Goal: Ask a question

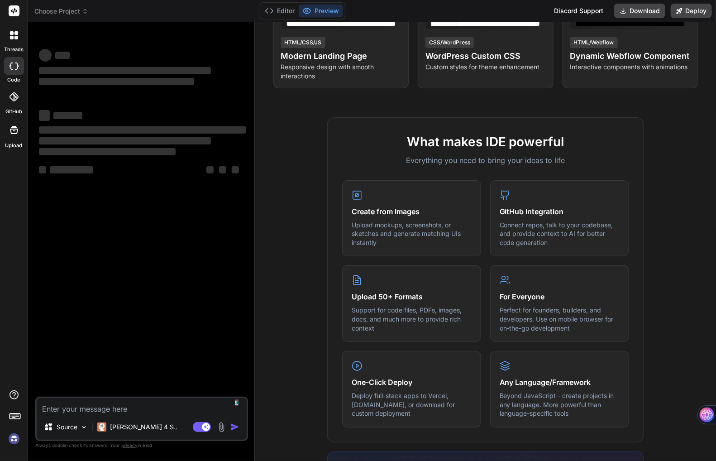
scroll to position [317, 0]
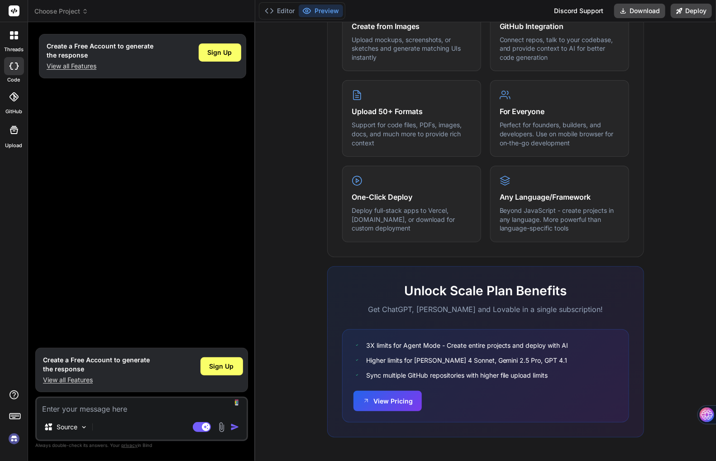
scroll to position [422, 0]
click at [221, 48] on span "Sign Up" at bounding box center [220, 52] width 24 height 9
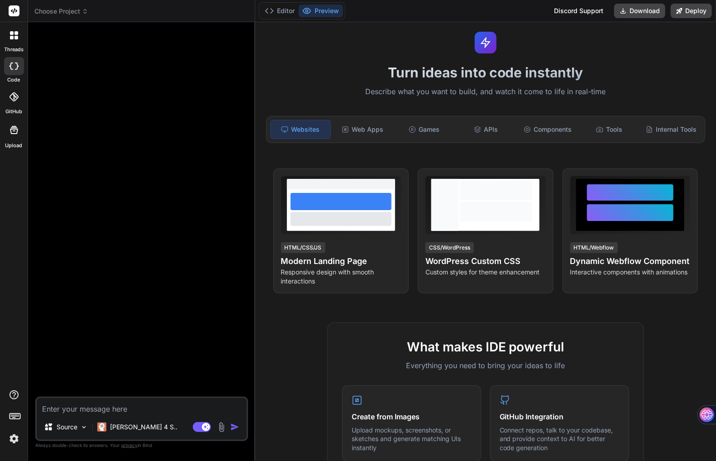
scroll to position [0, 0]
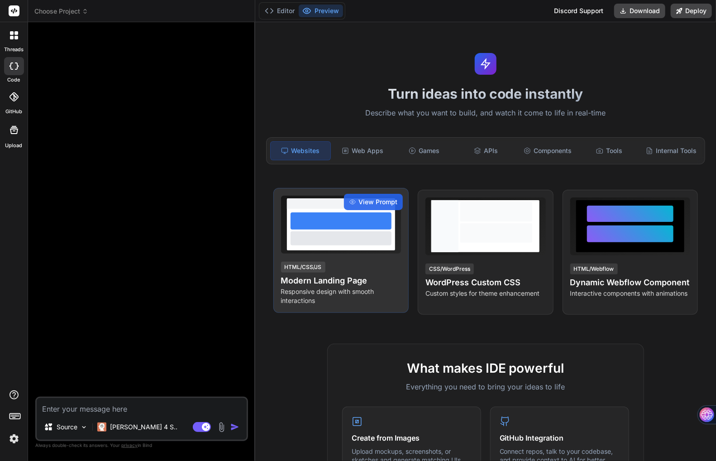
click at [351, 276] on h4 "Modern Landing Page" at bounding box center [341, 280] width 120 height 13
click at [369, 192] on div "View Prompt HTML/CSS/JS Modern Landing Page Responsive design with smooth inter…" at bounding box center [340, 250] width 135 height 125
click at [369, 200] on span "View Prompt" at bounding box center [377, 201] width 39 height 9
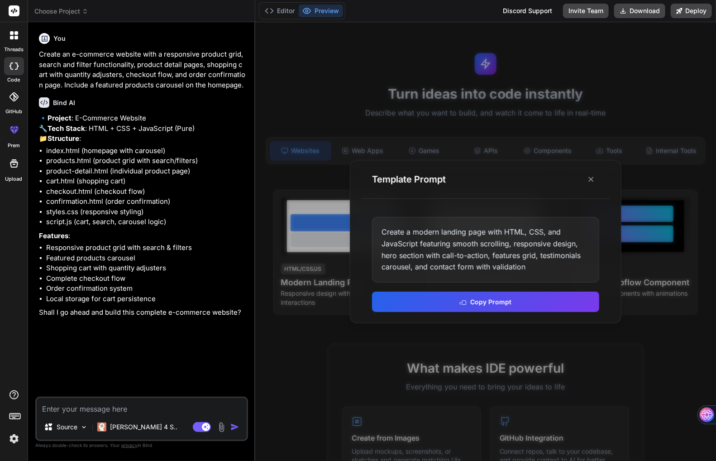
type textarea "x"
click at [95, 408] on textarea at bounding box center [142, 406] width 210 height 16
click at [237, 429] on img "button" at bounding box center [234, 426] width 9 height 9
click at [118, 403] on textarea at bounding box center [142, 406] width 210 height 16
type textarea "h"
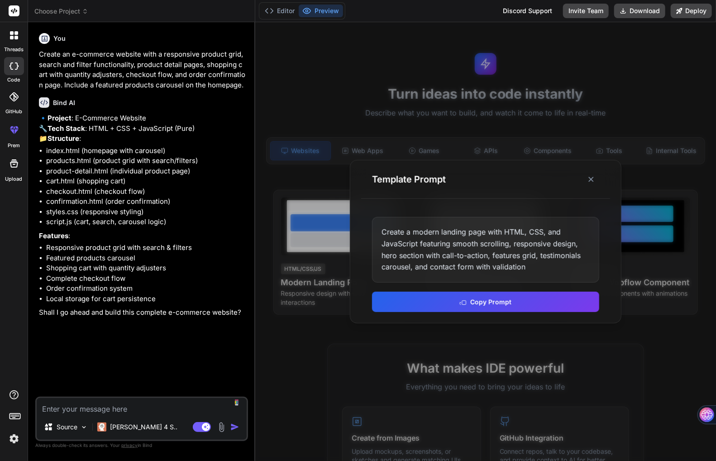
type textarea "x"
type textarea "ho"
type textarea "x"
type textarea "how"
type textarea "x"
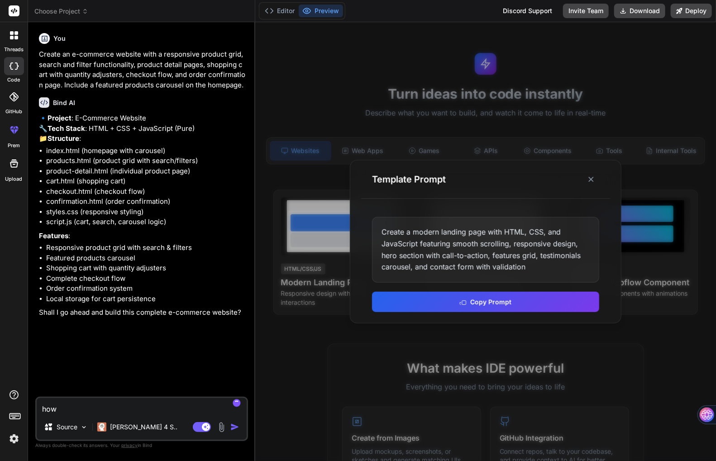
type textarea "how"
type textarea "x"
type textarea "how w"
type textarea "x"
type textarea "how wi"
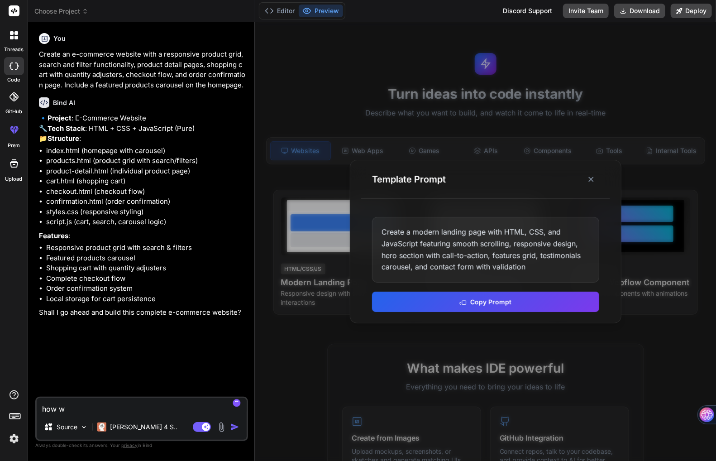
type textarea "x"
type textarea "how wil"
type textarea "x"
type textarea "how will"
type textarea "x"
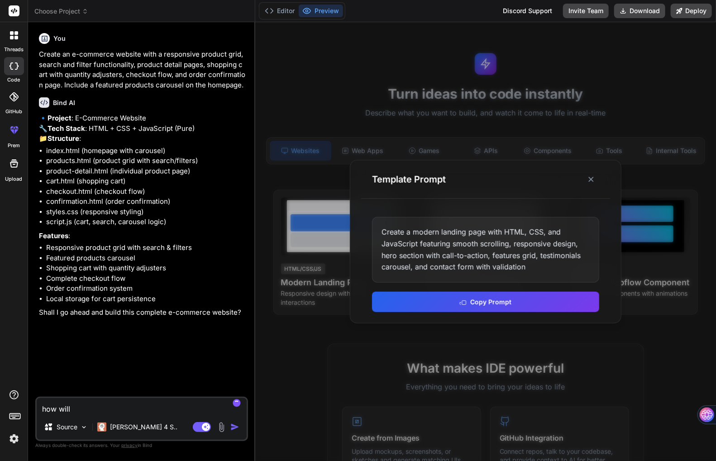
type textarea "how will"
type textarea "x"
type textarea "how will i"
type textarea "x"
type textarea "how will i"
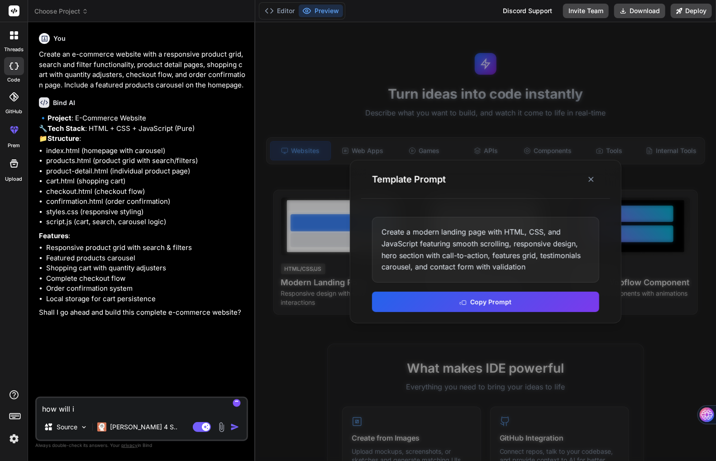
type textarea "x"
type textarea "how will i g"
type textarea "x"
type textarea "how will i ge"
type textarea "x"
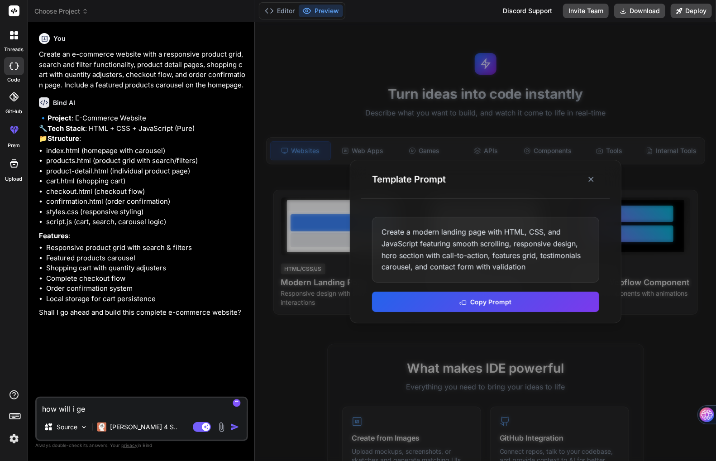
type textarea "how will i get"
type textarea "x"
type textarea "how will i get"
type textarea "x"
type textarea "how will i get t"
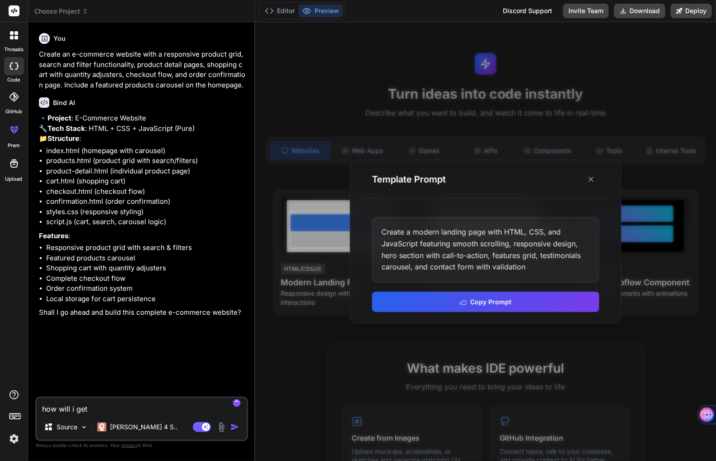
type textarea "x"
type textarea "how will i get th"
type textarea "x"
type textarea "how will i get thi"
type textarea "x"
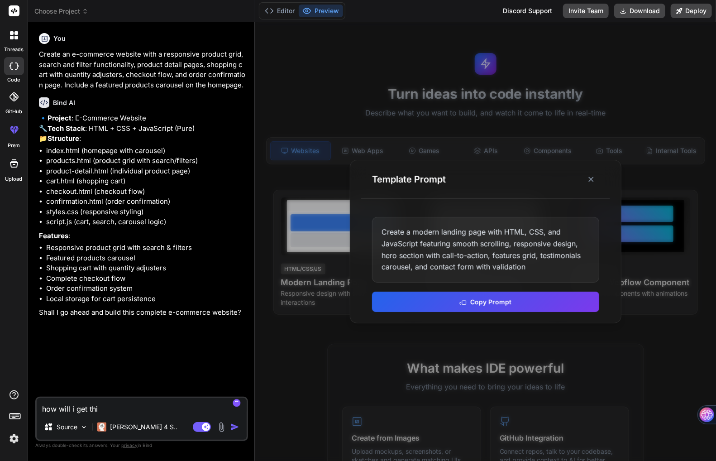
type textarea "how will i get this"
type textarea "x"
type textarea "how will i get this"
type textarea "x"
type textarea "how will i get this o"
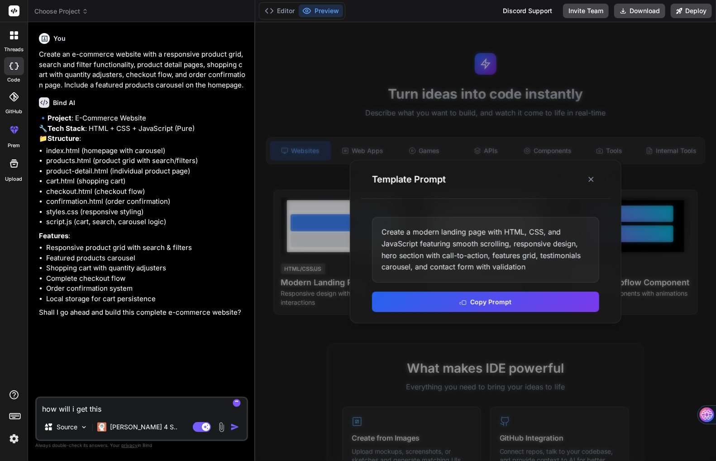
type textarea "x"
type textarea "how will i get this"
type textarea "x"
type textarea "how will i get this u"
type textarea "x"
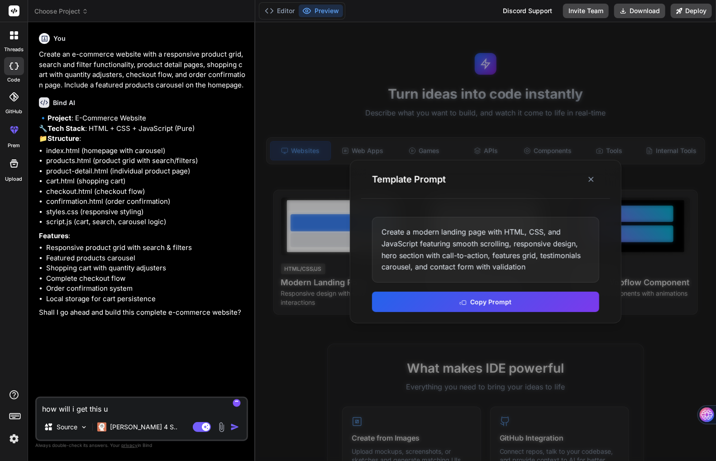
type textarea "how will i get this un"
type textarea "x"
type textarea "how will i get this unt"
type textarea "x"
type textarea "how will i get this unto"
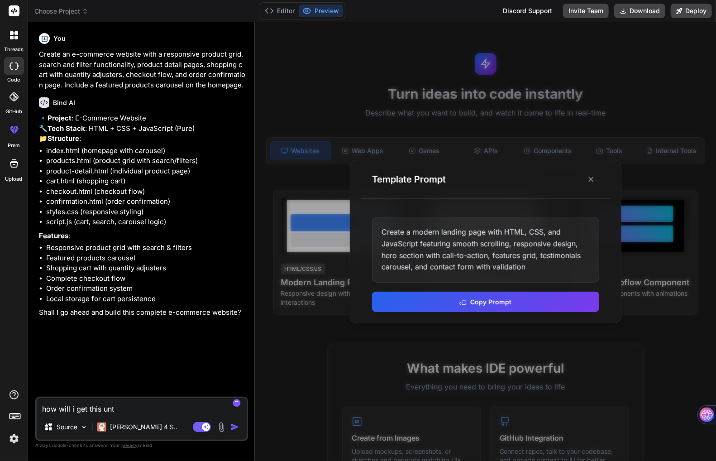
type textarea "x"
type textarea "how will i get this unto"
type textarea "x"
type textarea "how will i get this unto w"
type textarea "x"
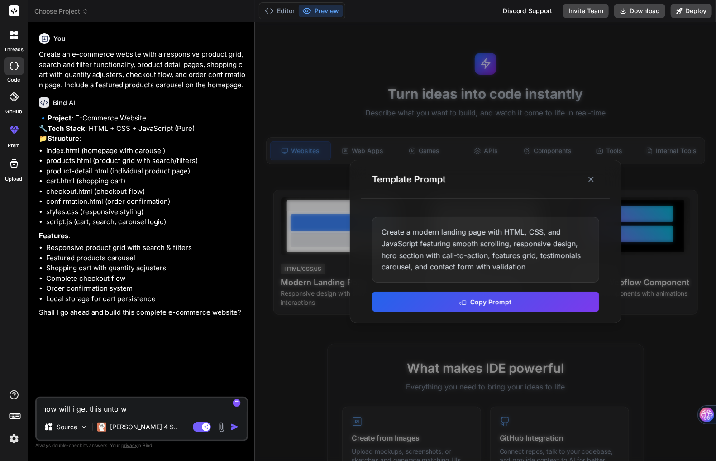
type textarea "how will i get this unto wo"
type textarea "x"
type textarea "how will i get this unto wor"
type textarea "x"
type textarea "how will i get this unto word"
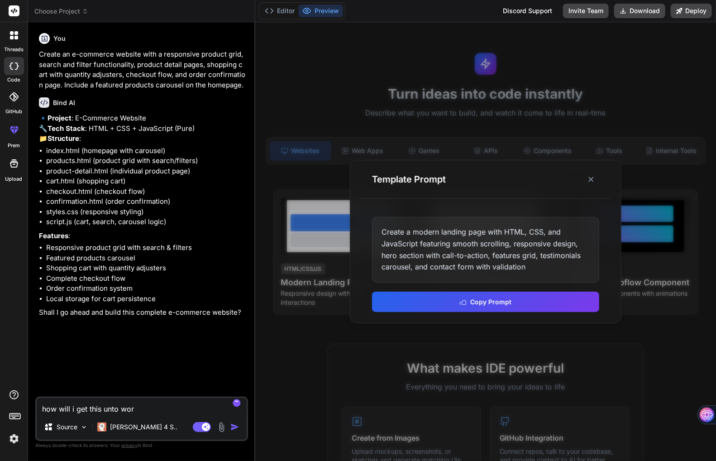
type textarea "x"
type textarea "how will i get this unto wordp"
type textarea "x"
type textarea "how will i get this unto wordpr"
type textarea "x"
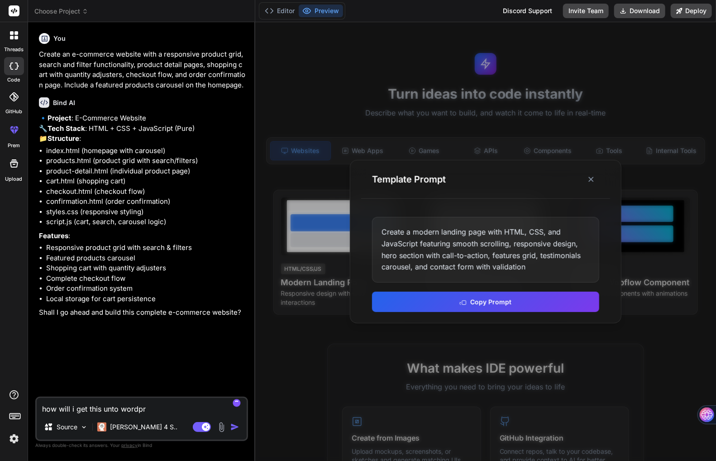
type textarea "how will i get this unto wordpre"
type textarea "x"
type textarea "how will i get this unto wordpres"
type textarea "x"
type textarea "how will i get this unto wordpress"
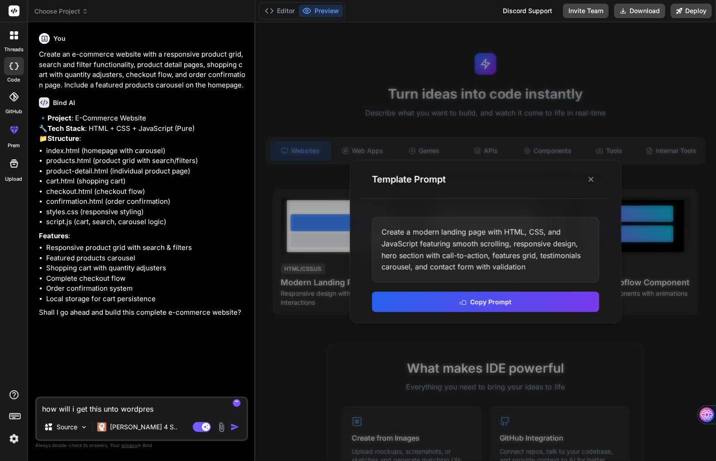
type textarea "x"
type textarea "how will i get this unto wordpress"
type textarea "x"
type textarea "how will i get this unto wordpress o"
type textarea "x"
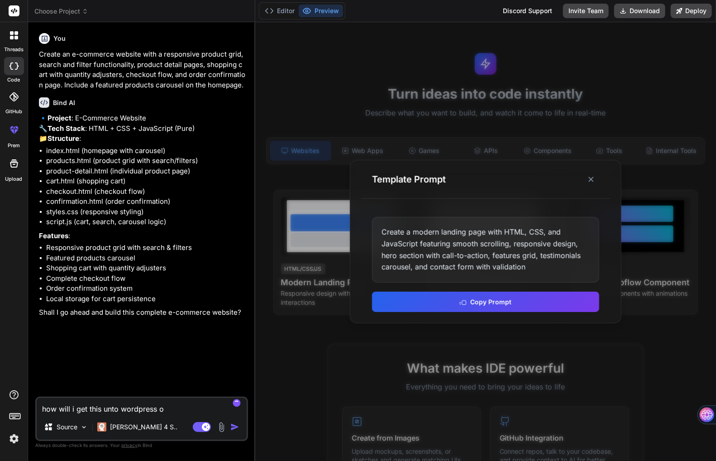
type textarea "how will i get this unto wordpress or"
type textarea "x"
type textarea "how will i get this unto wordpress or"
type textarea "x"
type textarea "how will i get this unto wordpress or i"
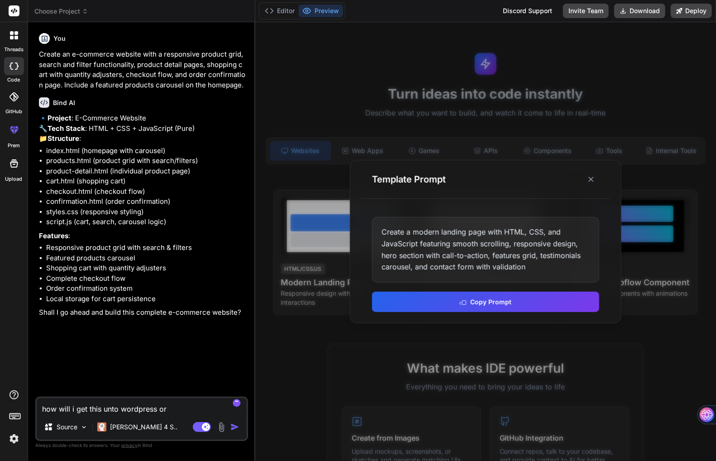
type textarea "x"
type textarea "how will i get this unto wordpress or is"
type textarea "x"
type textarea "how will i get this unto wordpress or is"
type textarea "x"
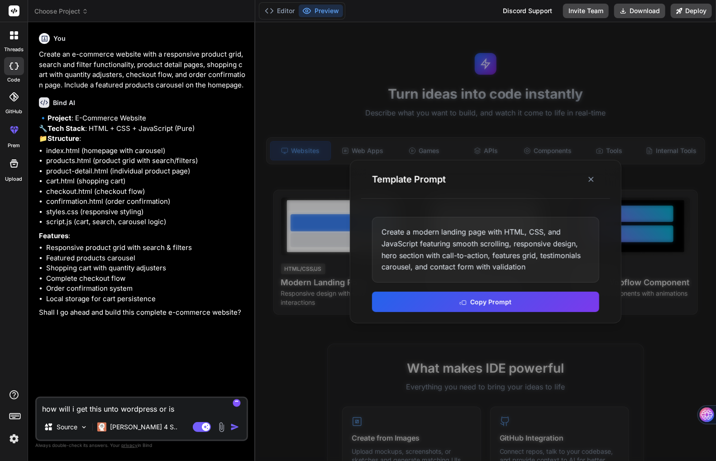
type textarea "how will i get this unto wordpress or is i"
type textarea "x"
type textarea "how will i get this unto wordpress or is it"
type textarea "x"
type textarea "how will i get this unto wordpress or is it"
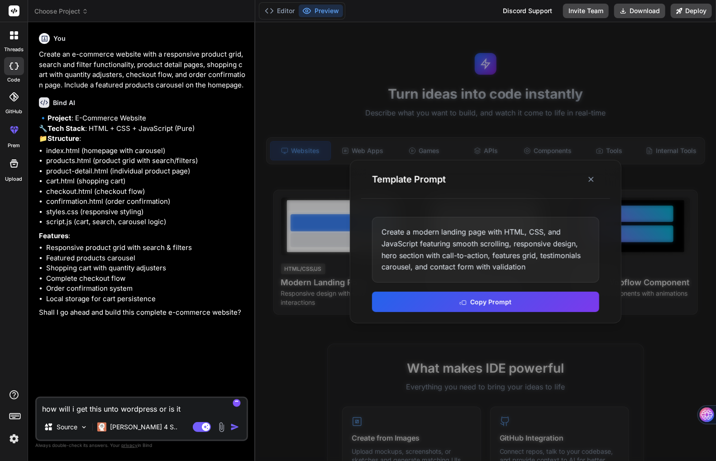
type textarea "x"
type textarea "how will i get this unto wordpress or is it b"
type textarea "x"
type textarea "how will i get this unto wordpress or is it be"
type textarea "x"
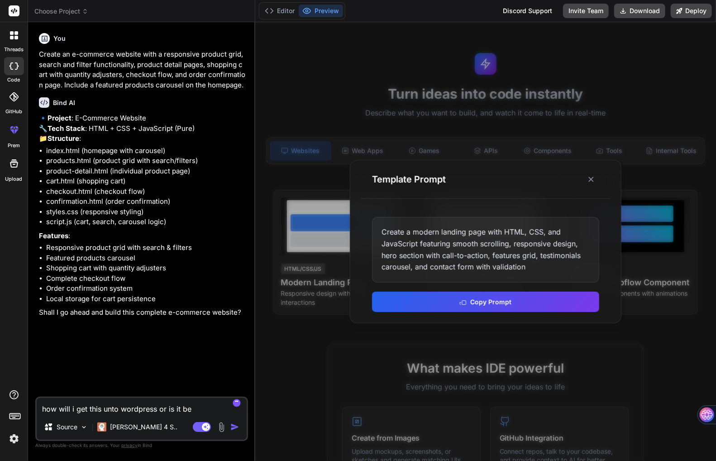
type textarea "how will i get this unto wordpress or is it bet"
type textarea "x"
type textarea "how will i get this unto wordpress or is it bett"
type textarea "x"
type textarea "how will i get this unto wordpress or is it bette"
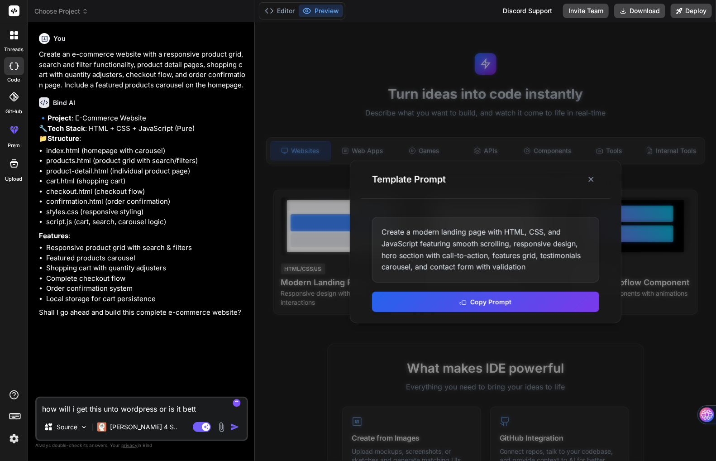
type textarea "x"
type textarea "how will i get this unto wordpress or is it better"
type textarea "x"
type textarea "how will i get this unto wordpress or is it better"
type textarea "x"
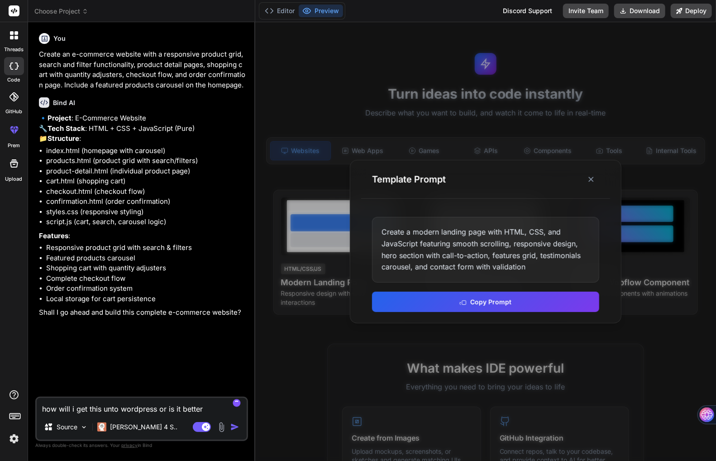
type textarea "how will i get this unto wordpress or is it better t"
type textarea "x"
type textarea "how will i get this unto wordpress or is it better to"
type textarea "x"
type textarea "how will i get this unto wordpress or is it better to"
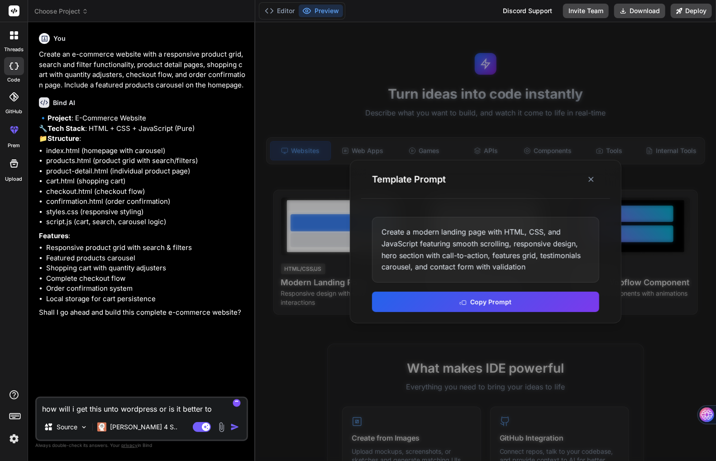
type textarea "x"
type textarea "how will i get this unto wordpress or is it better to d"
type textarea "x"
type textarea "how will i get this unto wordpress or is it better to do"
type textarea "x"
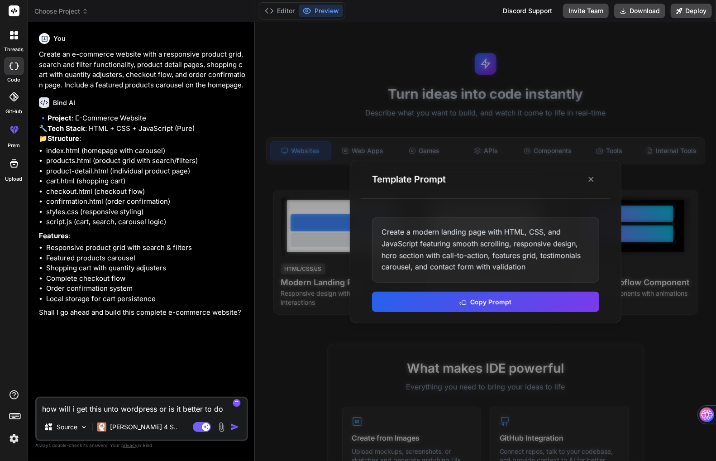
type textarea "how will i get this unto wordpress or is it better to do"
type textarea "x"
type textarea "how will i get this unto wordpress or is it better to do a"
type textarea "x"
type textarea "how will i get this unto wordpress or is it better to do a"
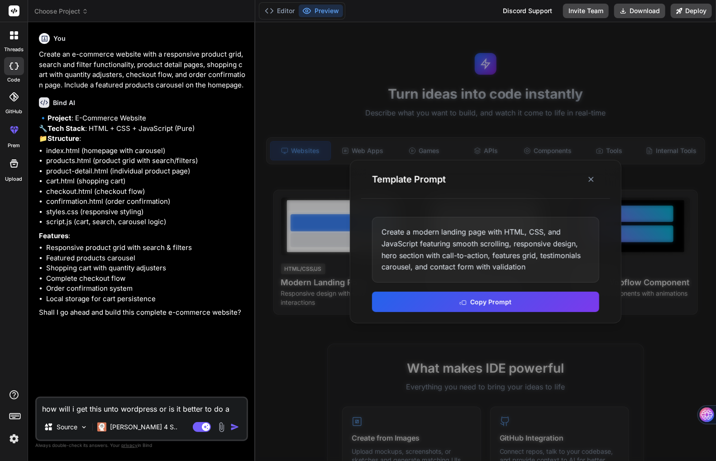
type textarea "x"
type textarea "how will i get this unto wordpress or is it better to do a l"
type textarea "x"
type textarea "how will i get this unto wordpress or is it better to do a la"
type textarea "x"
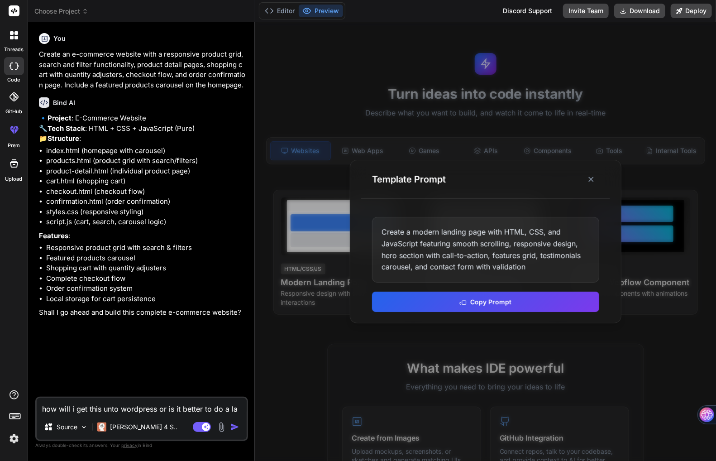
type textarea "how will i get this unto wordpress or is it better to do a lan"
type textarea "x"
type textarea "how will i get this unto wordpress or is it better to do a land"
type textarea "x"
type textarea "how will i get this unto wordpress or is it better to do a landi"
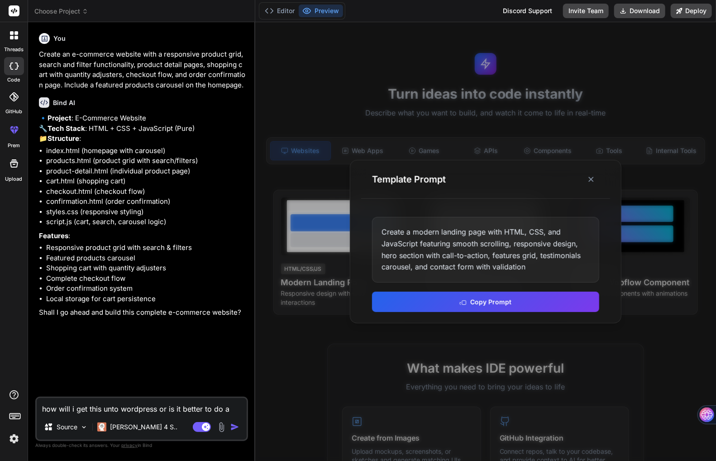
type textarea "x"
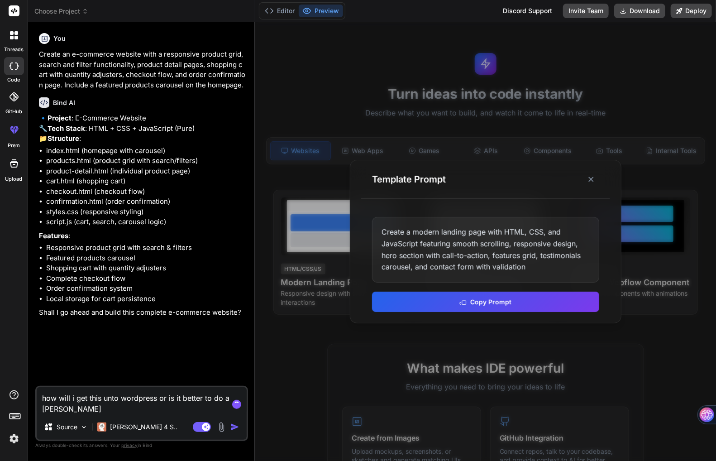
type textarea "how will i get this unto wordpress or is it better to do a landin"
type textarea "x"
type textarea "how will i get this unto wordpress or is it better to do a landing"
type textarea "x"
type textarea "how will i get this unto wordpress or is it better to do a landing"
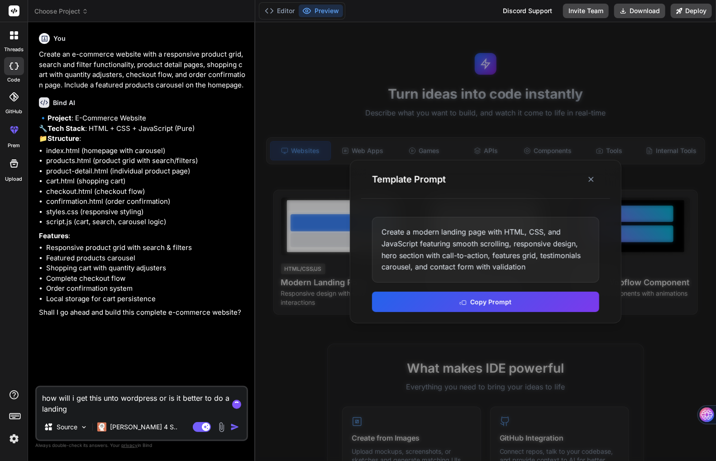
type textarea "x"
type textarea "how will i get this unto wordpress or is it better to do a landing p"
type textarea "x"
type textarea "how will i get this unto wordpress or is it better to do a landing pa"
type textarea "x"
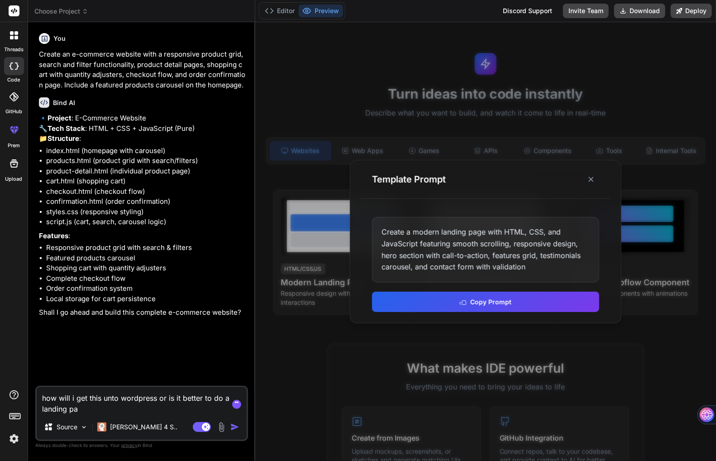
type textarea "how will i get this unto wordpress or is it better to do a landing pag"
type textarea "x"
type textarea "how will i get this unto wordpress or is it better to do a landing page"
type textarea "x"
type textarea "how will i get this unto wordpress or is it better to do a landing page"
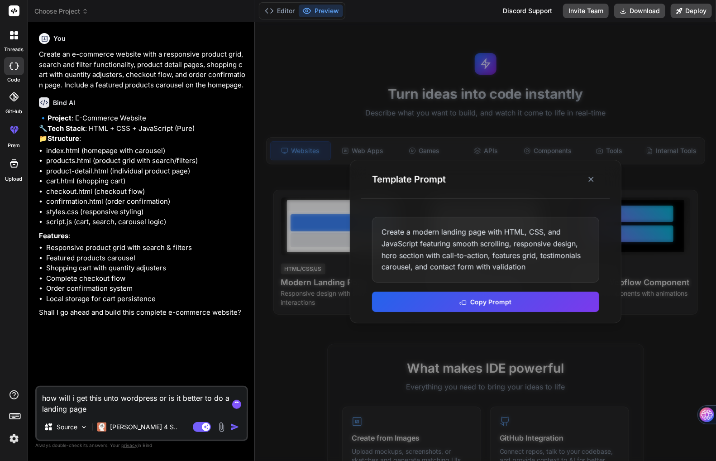
type textarea "x"
type textarea "how will i get this unto wordpress or is it better to do a landing page f"
type textarea "x"
type textarea "how will i get this unto wordpress or is it better to do a landing page fo"
type textarea "x"
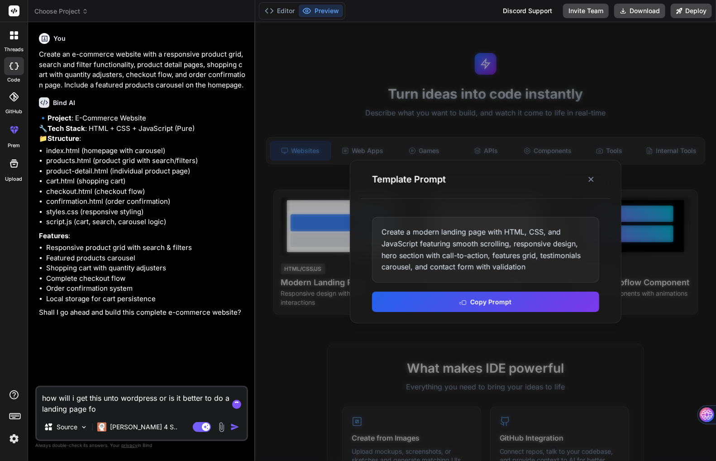
type textarea "how will i get this unto wordpress or is it better to do a landing page for"
type textarea "x"
type textarea "how will i get this unto wordpress or is it better to do a landing page for"
type textarea "x"
type textarea "how will i get this unto wordpress or is it better to do a landing page for a"
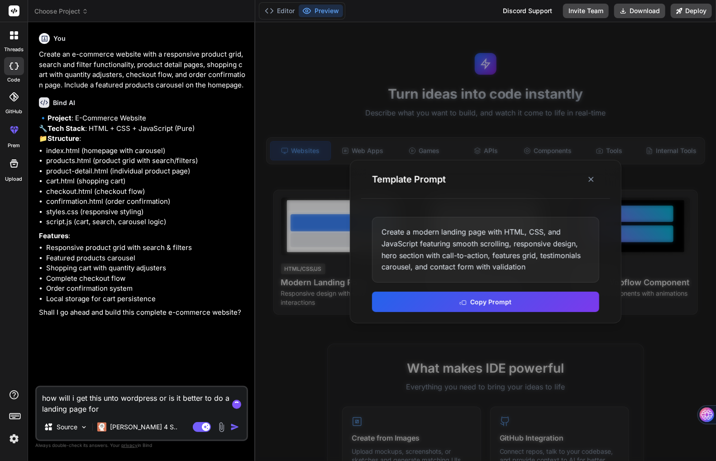
type textarea "x"
type textarea "how will i get this unto wordpress or is it better to do a landing page for a"
type textarea "x"
type textarea "how will i get this unto wordpress or is it better to do a landing page for a p"
type textarea "x"
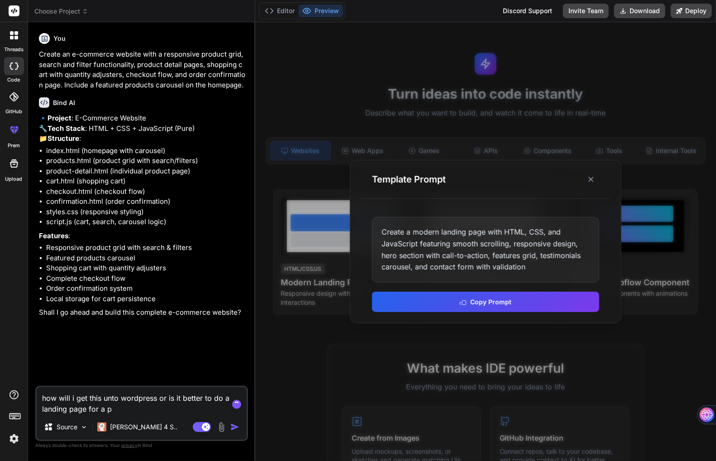
type textarea "how will i get this unto wordpress or is it better to do a landing page for a pr"
type textarea "x"
type textarea "how will i get this unto wordpress or is it better to do a landing page for a p…"
type textarea "x"
type textarea "how will i get this unto wordpress or is it better to do a landing page for a p…"
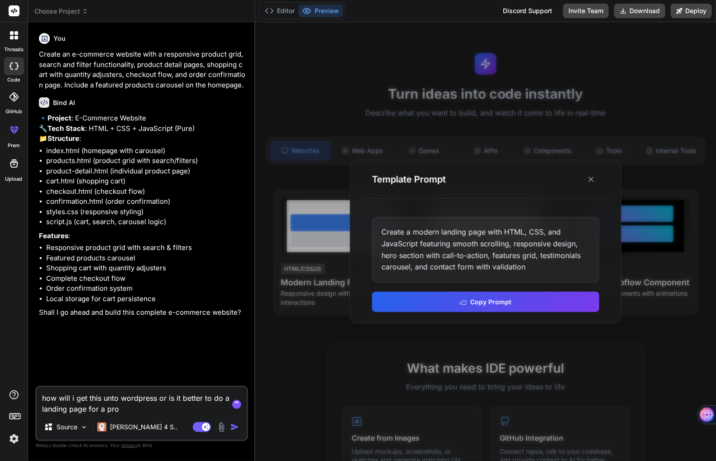
type textarea "x"
type textarea "how will i get this unto wordpress or is it better to do a landing page for a p…"
type textarea "x"
type textarea "how will i get this unto wordpress or is it better to do a landing page for a p…"
type textarea "x"
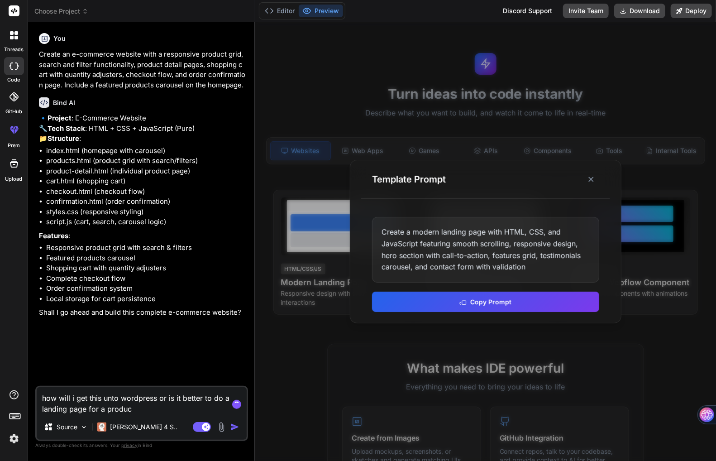
type textarea "how will i get this unto wordpress or is it better to do a landing page for a p…"
type textarea "x"
type textarea "how will i get this unto wordpress or is it better to do a landing page for a p…"
type textarea "x"
type textarea "how will i get this unto wordpress or is it better to do a landing page for a p…"
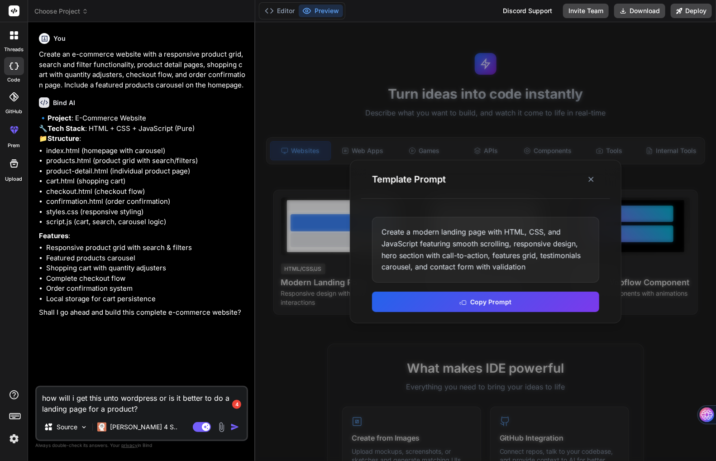
click at [238, 428] on img "button" at bounding box center [234, 426] width 9 height 9
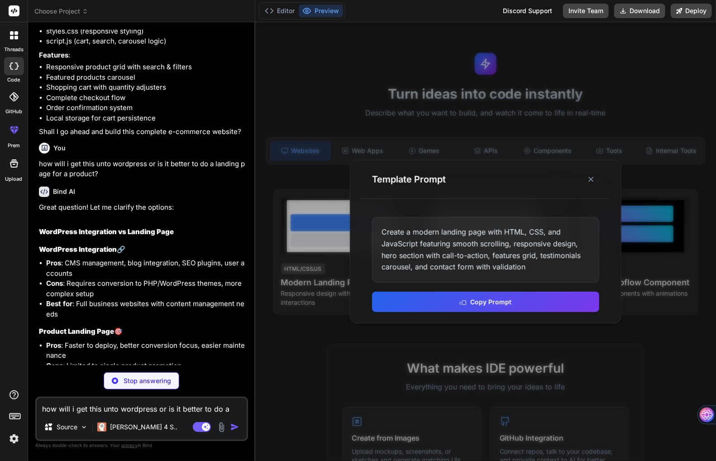
scroll to position [182, 0]
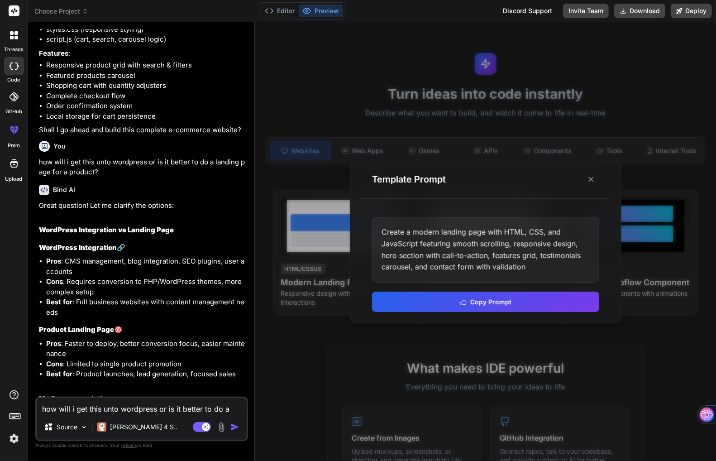
type textarea "x"
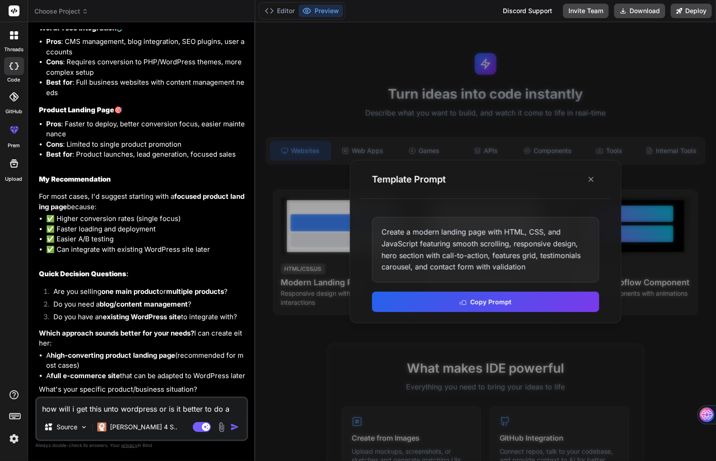
scroll to position [432, 0]
click at [118, 406] on textarea "how will i get this unto wordpress or is it better to do a landing page for a p…" at bounding box center [142, 406] width 210 height 16
type textarea "I"
type textarea "x"
type textarea "I"
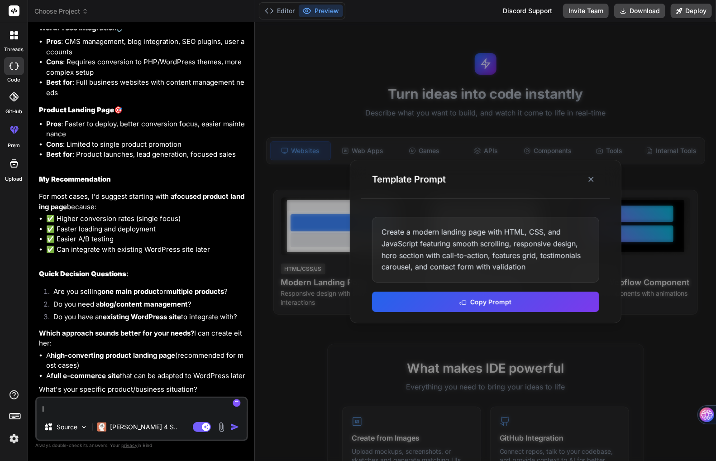
type textarea "x"
type textarea "I s"
type textarea "x"
type textarea "I se"
type textarea "x"
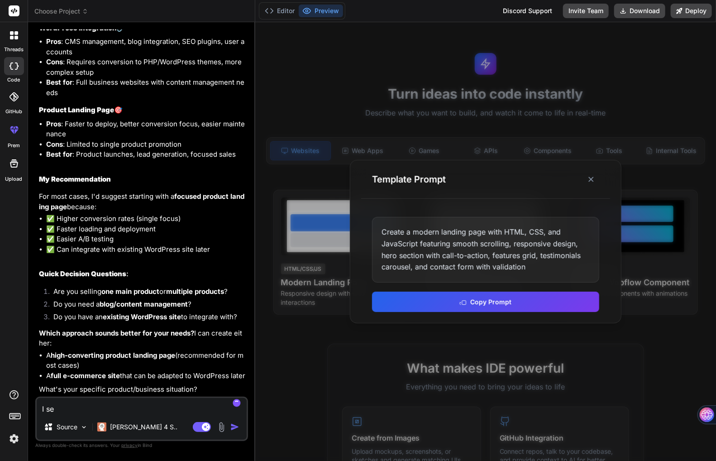
type textarea "I sel"
type textarea "x"
type textarea "I sell"
type textarea "x"
type textarea "I sell"
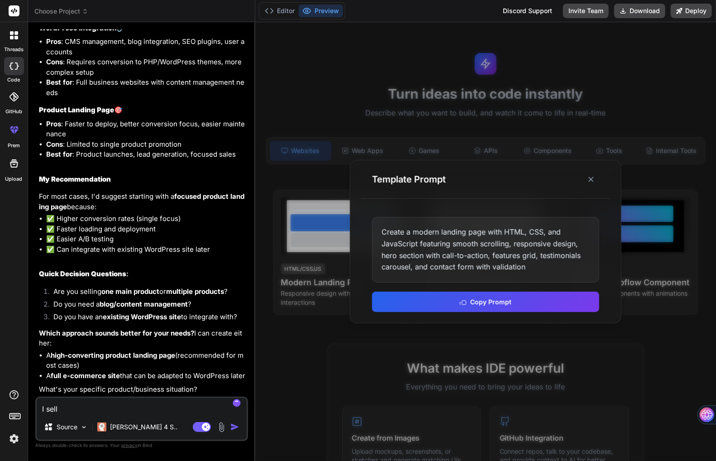
type textarea "x"
type textarea "I sell m"
type textarea "x"
type textarea "I sell my"
type textarea "x"
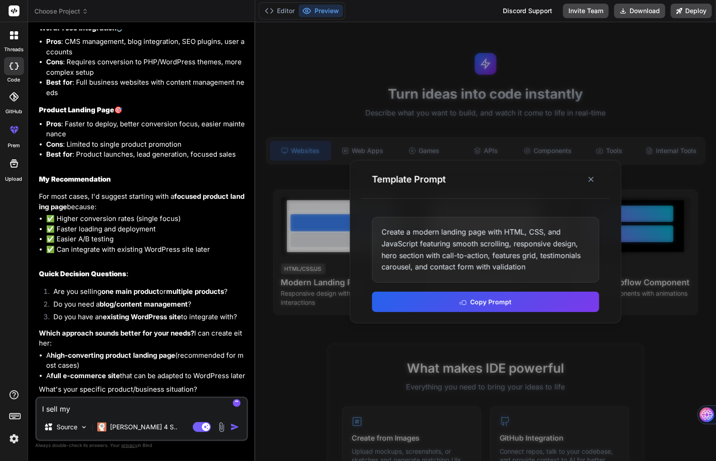
type textarea "I sell my"
type textarea "x"
type textarea "I sell my b"
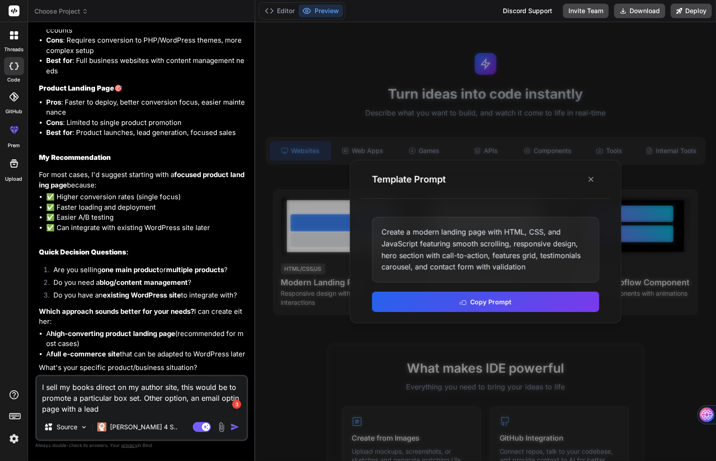
click at [61, 398] on textarea "I sell my books direct on my author site, this would be to promote a particular…" at bounding box center [142, 395] width 210 height 38
drag, startPoint x: 115, startPoint y: 399, endPoint x: 114, endPoint y: 406, distance: 7.3
click at [114, 406] on textarea "I sell my books direct on my author site, this would be to promote a particular…" at bounding box center [142, 395] width 210 height 38
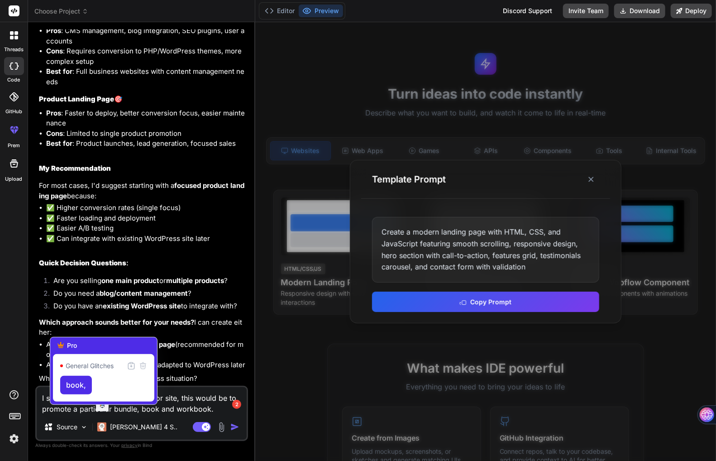
click at [156, 411] on textarea "I sell my books direct on my author site, this would be to promote a particular…" at bounding box center [142, 400] width 210 height 27
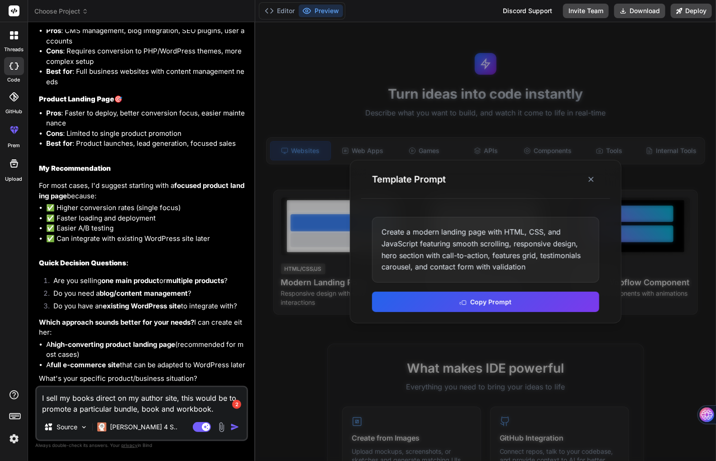
click at [140, 406] on textarea "I sell my books direct on my author site, this would be to promote a particular…" at bounding box center [142, 400] width 210 height 27
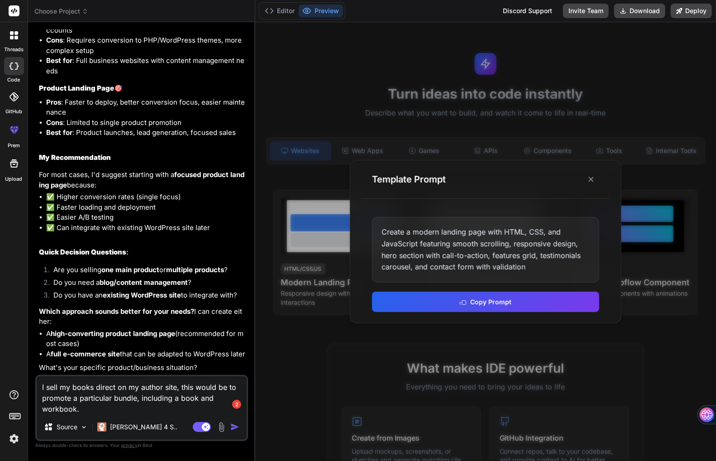
click at [114, 410] on textarea "I sell my books direct on my author site, this would be to promote a particular…" at bounding box center [142, 395] width 210 height 38
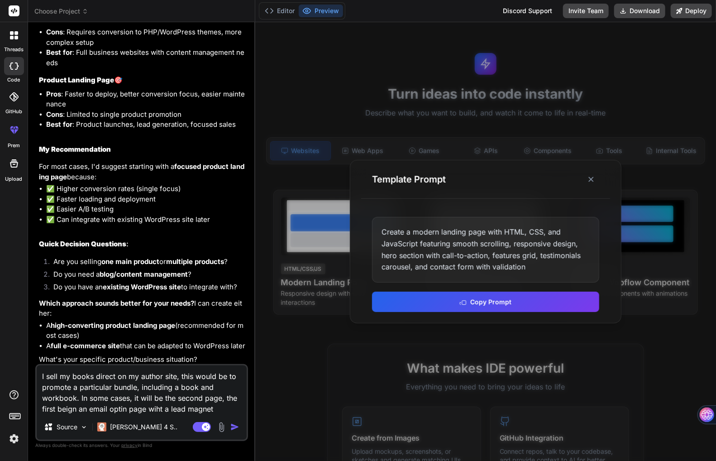
click at [235, 429] on img "button" at bounding box center [234, 426] width 9 height 9
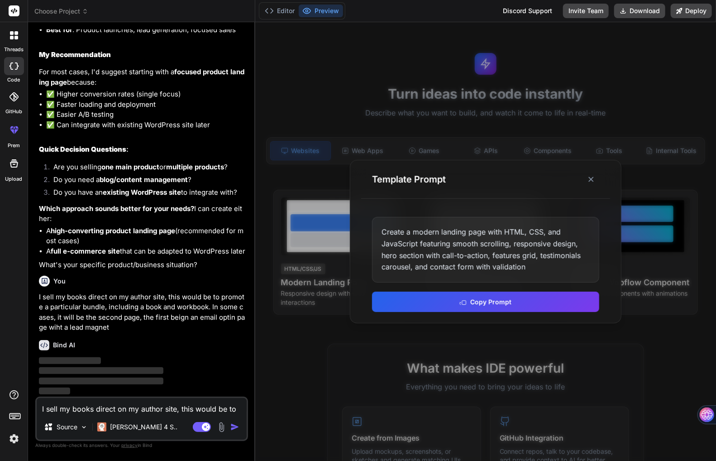
scroll to position [556, 0]
click at [162, 405] on textarea "I sell my books direct on my author site, this would be to promote a particular…" at bounding box center [142, 406] width 210 height 16
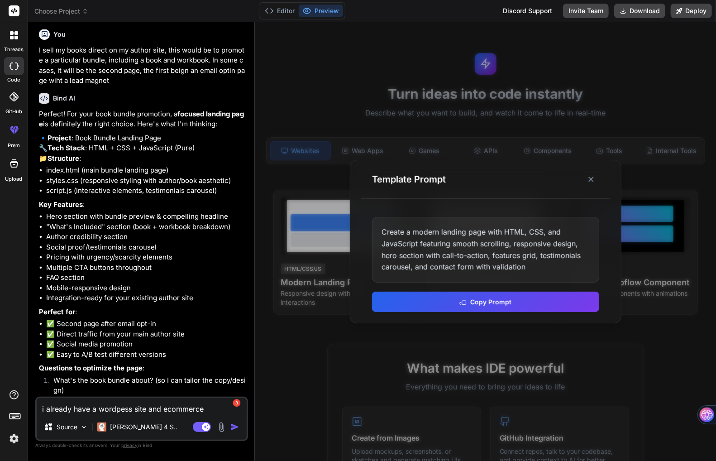
scroll to position [863, 0]
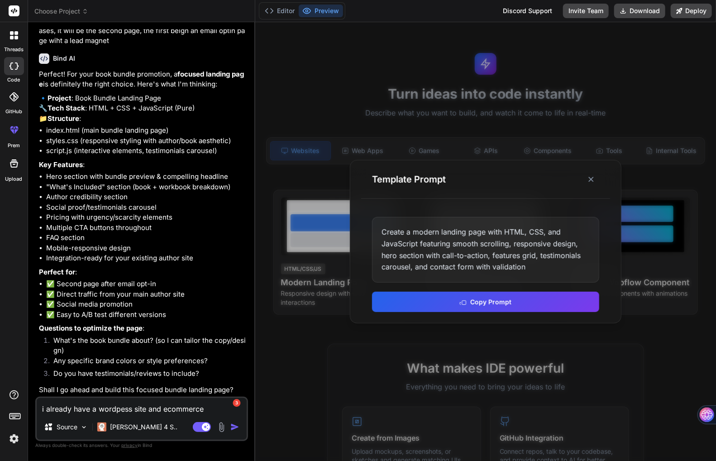
click at [146, 411] on textarea "i already have a wordpess site and ecommerce" at bounding box center [142, 406] width 210 height 16
paste textarea "https://oliviaoged.com/product/pack-livre-photo-victoire/"
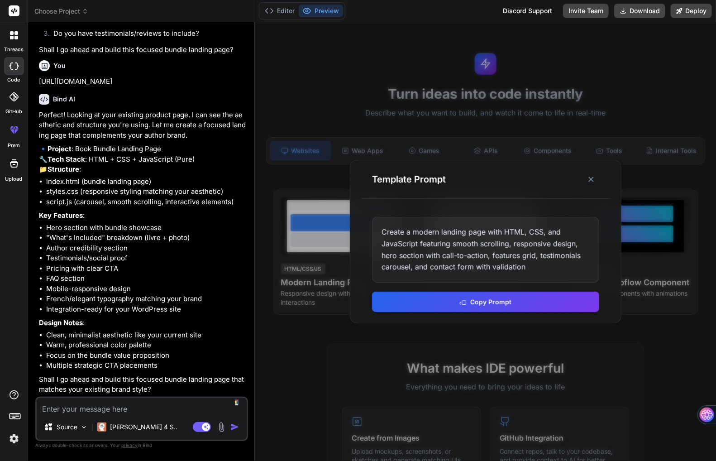
scroll to position [1223, 0]
click at [162, 408] on textarea at bounding box center [142, 406] width 210 height 16
click at [238, 425] on img "button" at bounding box center [234, 426] width 9 height 9
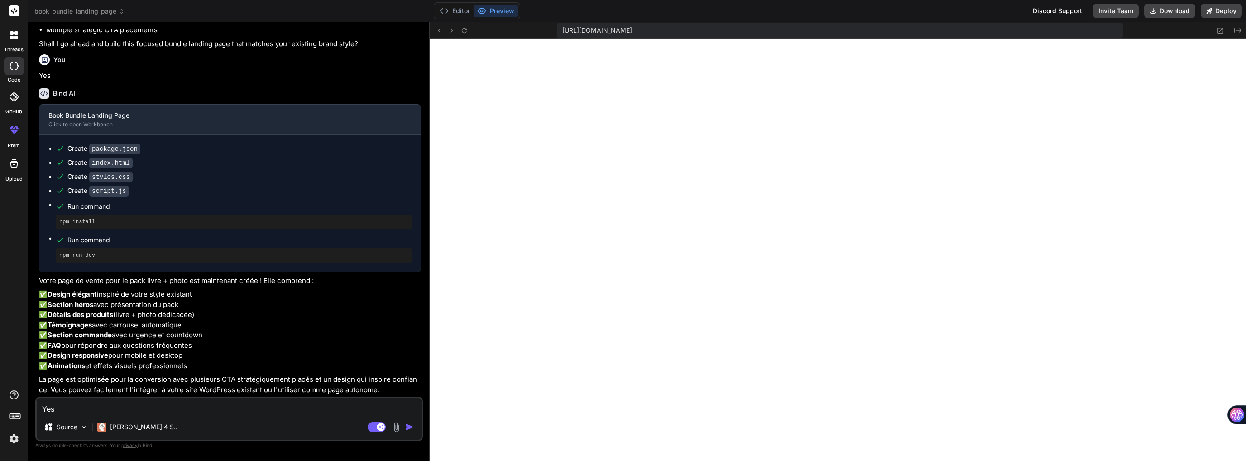
scroll to position [1489, 0]
click at [289, 408] on textarea "Yes" at bounding box center [229, 406] width 385 height 16
click at [184, 410] on textarea "Yes" at bounding box center [229, 406] width 385 height 16
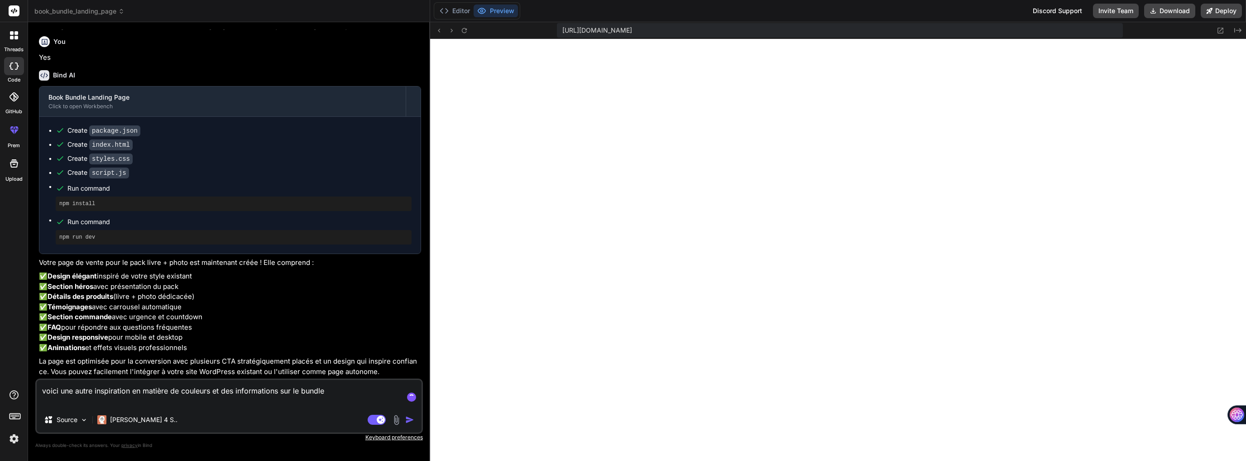
paste textarea "https://oliviaoged.com/en/16891-2/"
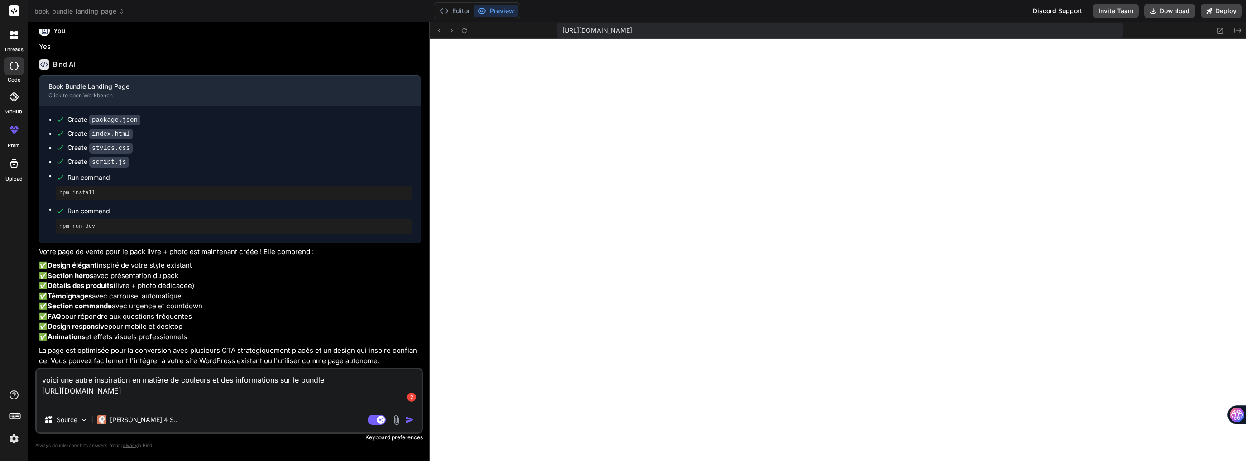
paste textarea "https://oliviaoged.com/product/victoire-dans-le-combat-spirituel/"
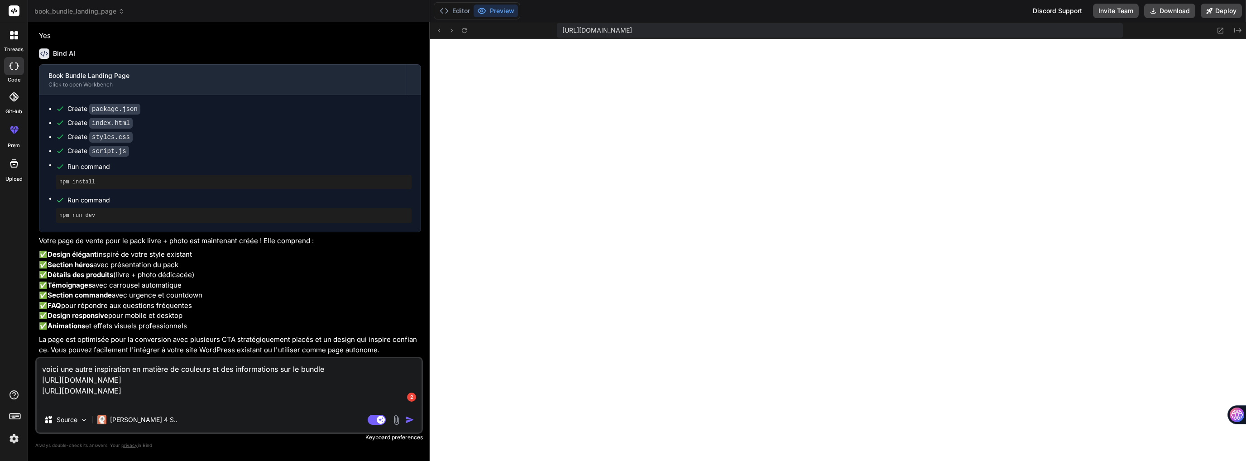
click at [298, 391] on textarea "voici une autre inspiration en matière de couleurs et des informations sur le b…" at bounding box center [229, 382] width 385 height 49
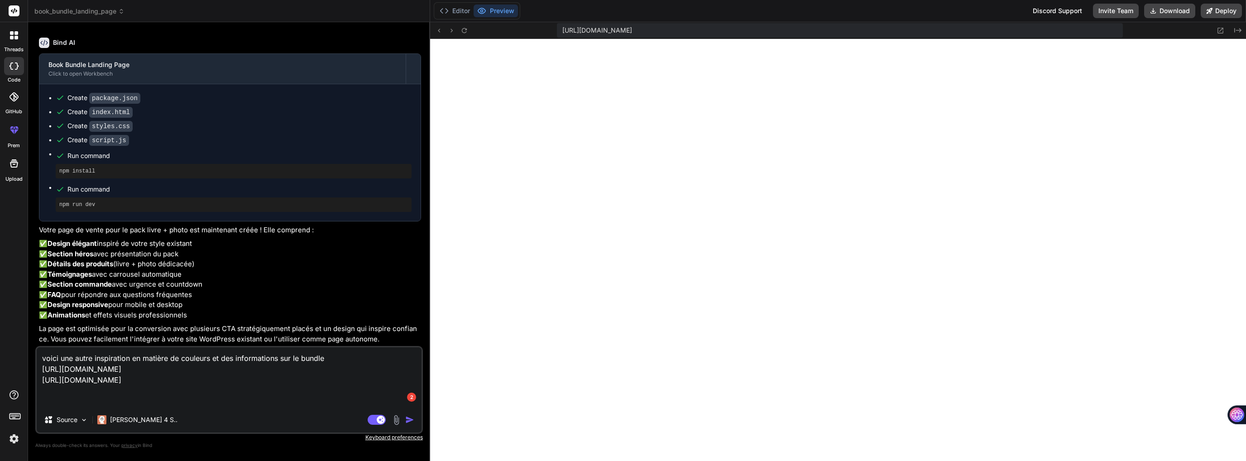
paste textarea "Accueil / Livres Photos / Combat spirituel / Victoire dans le combat spirituel …"
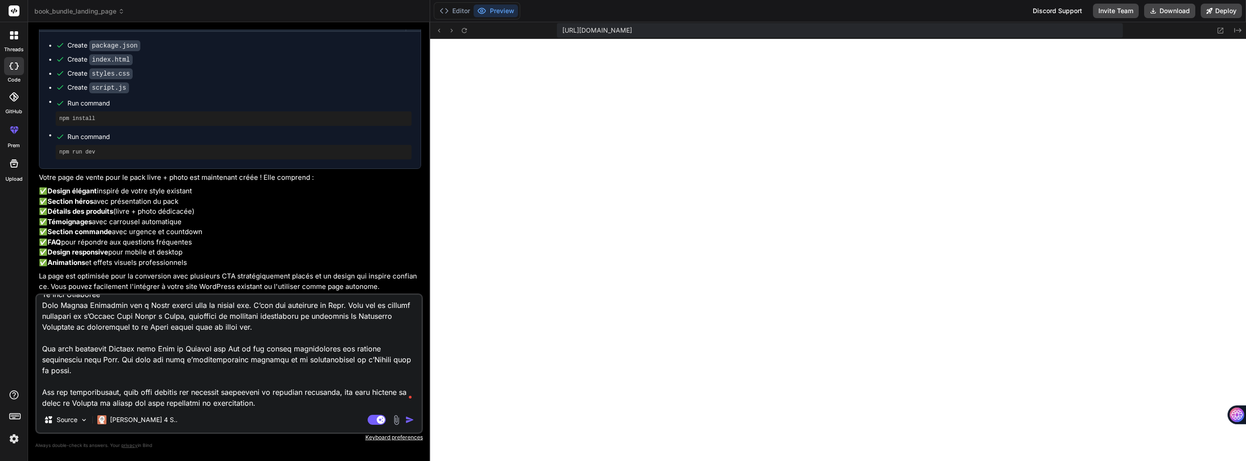
click at [410, 420] on img "button" at bounding box center [409, 419] width 9 height 9
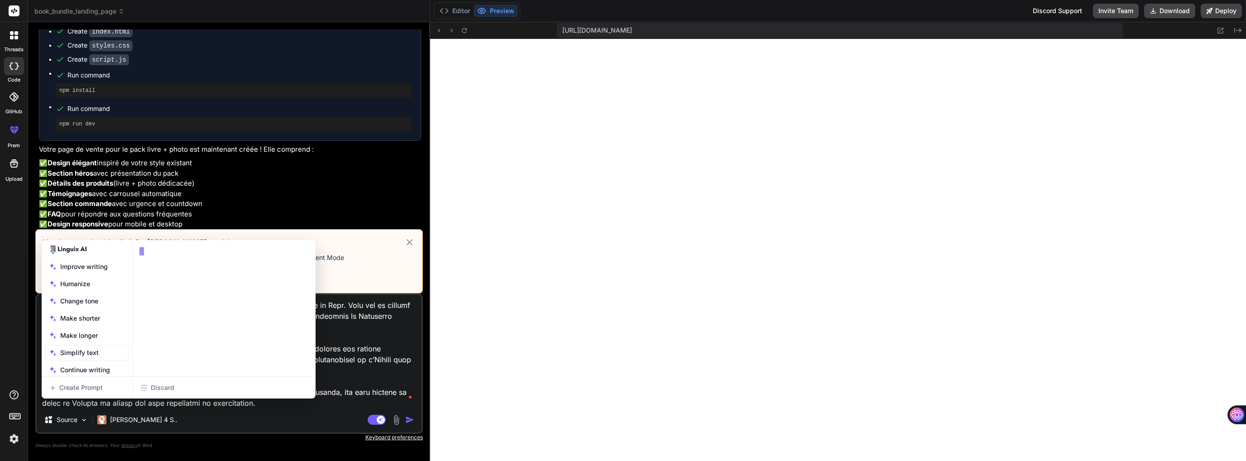
click at [307, 390] on body "threads code GitHub prem Upload book_bundle_landing_page Created with Pixso. Bi…" at bounding box center [623, 264] width 1246 height 529
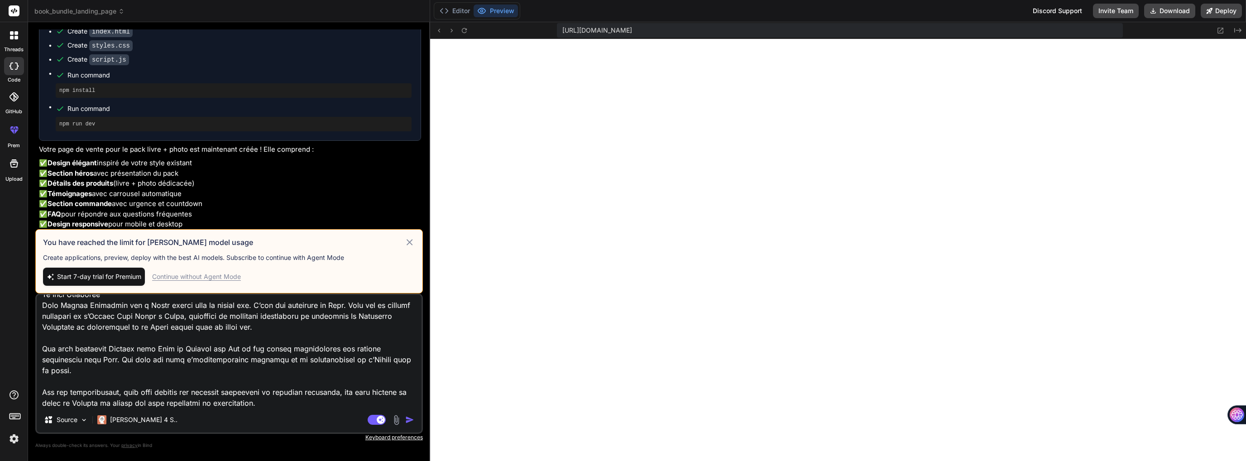
click at [220, 276] on div "Continue without Agent Mode" at bounding box center [196, 276] width 89 height 9
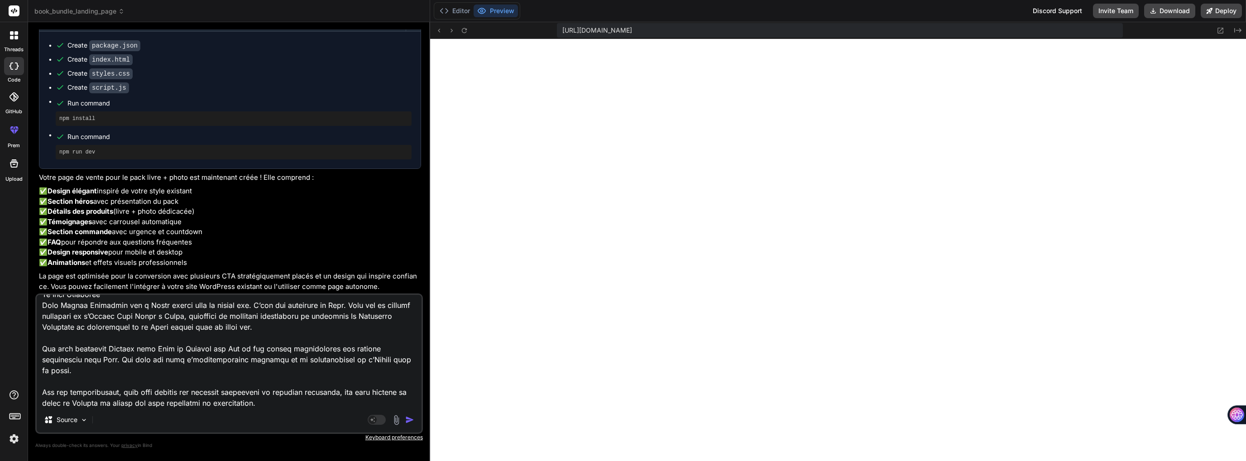
click at [410, 420] on img "button" at bounding box center [409, 419] width 9 height 9
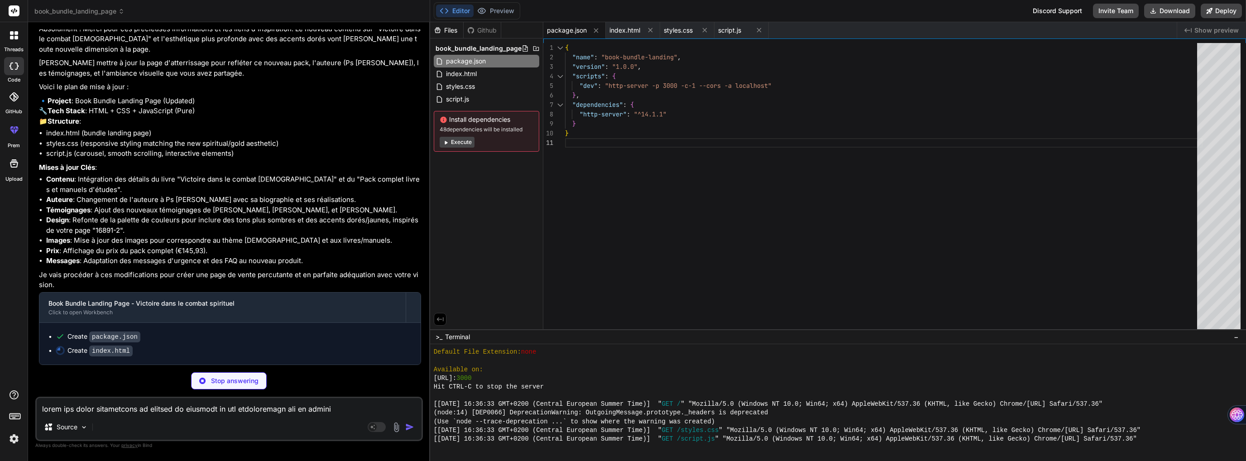
scroll to position [2312, 0]
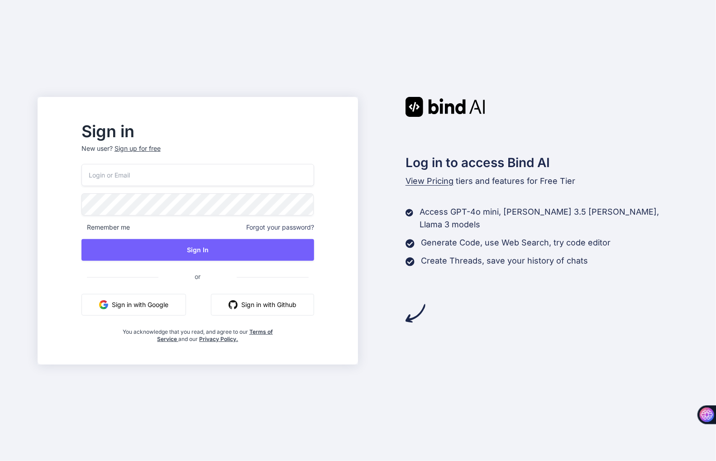
click at [158, 300] on button "Sign in with Google" at bounding box center [133, 305] width 105 height 22
click at [177, 301] on button "Sign in with Google" at bounding box center [133, 305] width 105 height 22
click at [176, 301] on button "Sign in with Google" at bounding box center [133, 305] width 105 height 22
